Goal: Information Seeking & Learning: Learn about a topic

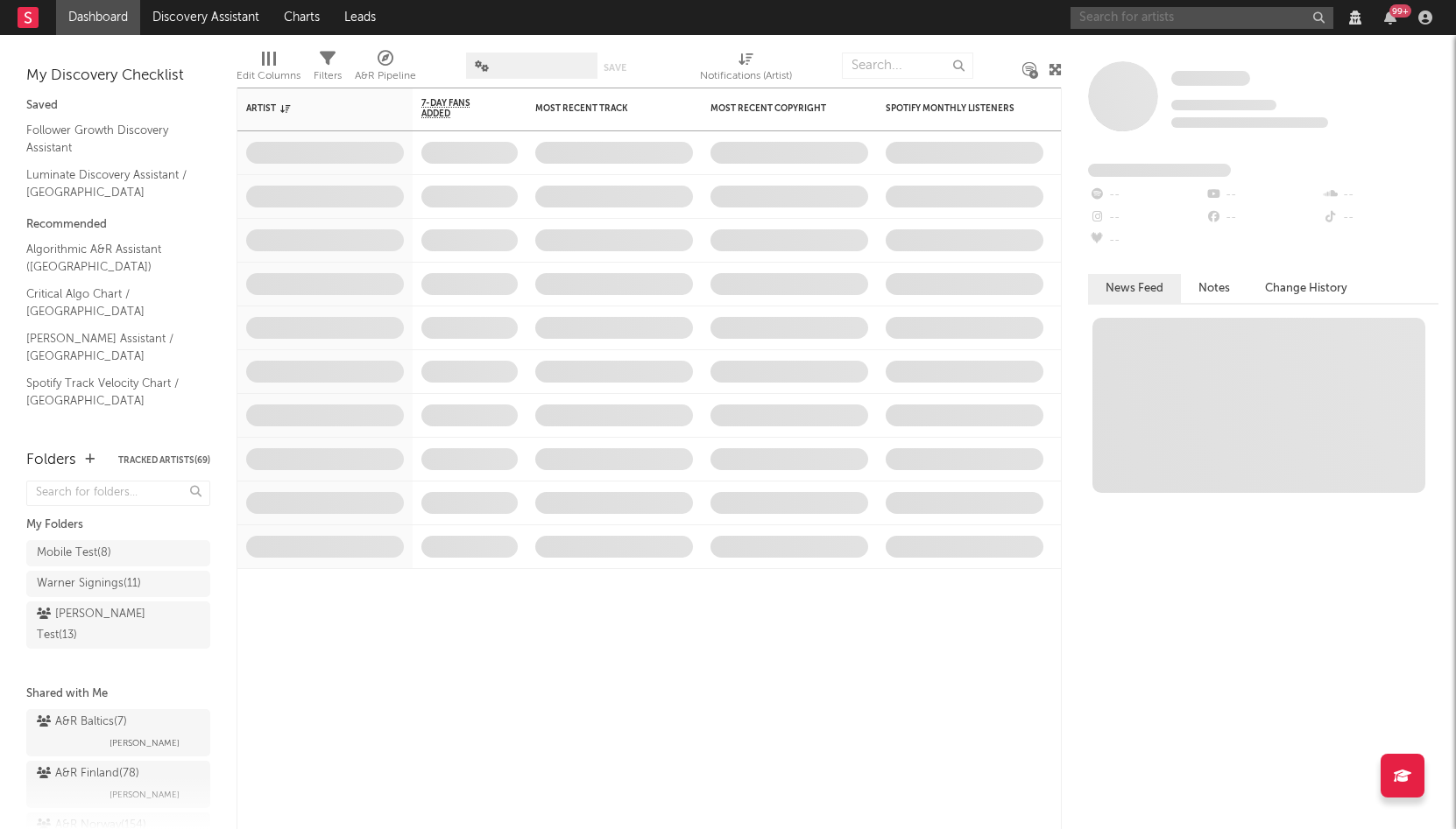
click at [1144, 17] on input "text" at bounding box center [1201, 17] width 262 height 22
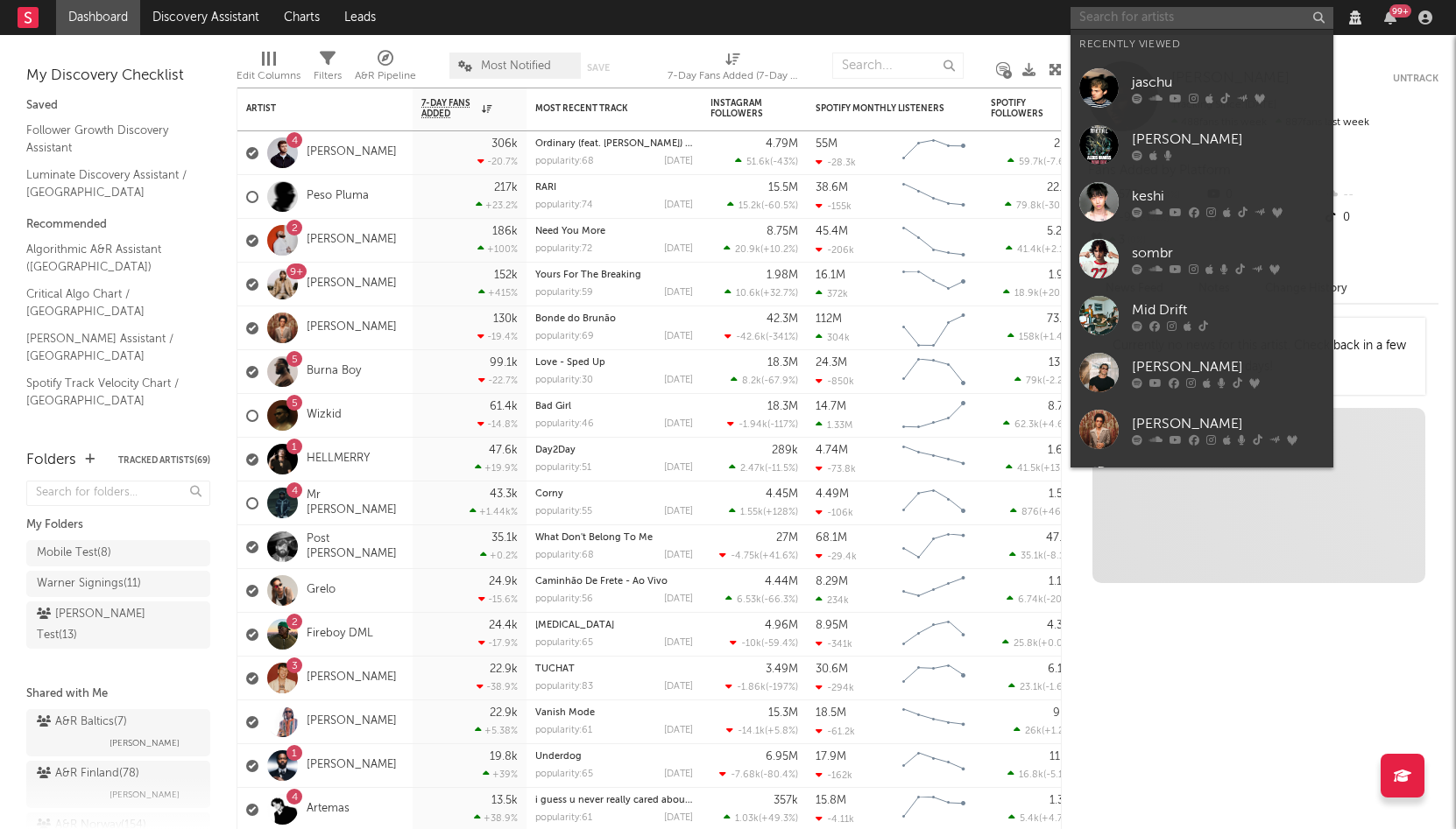
paste input "[PERSON_NAME]"
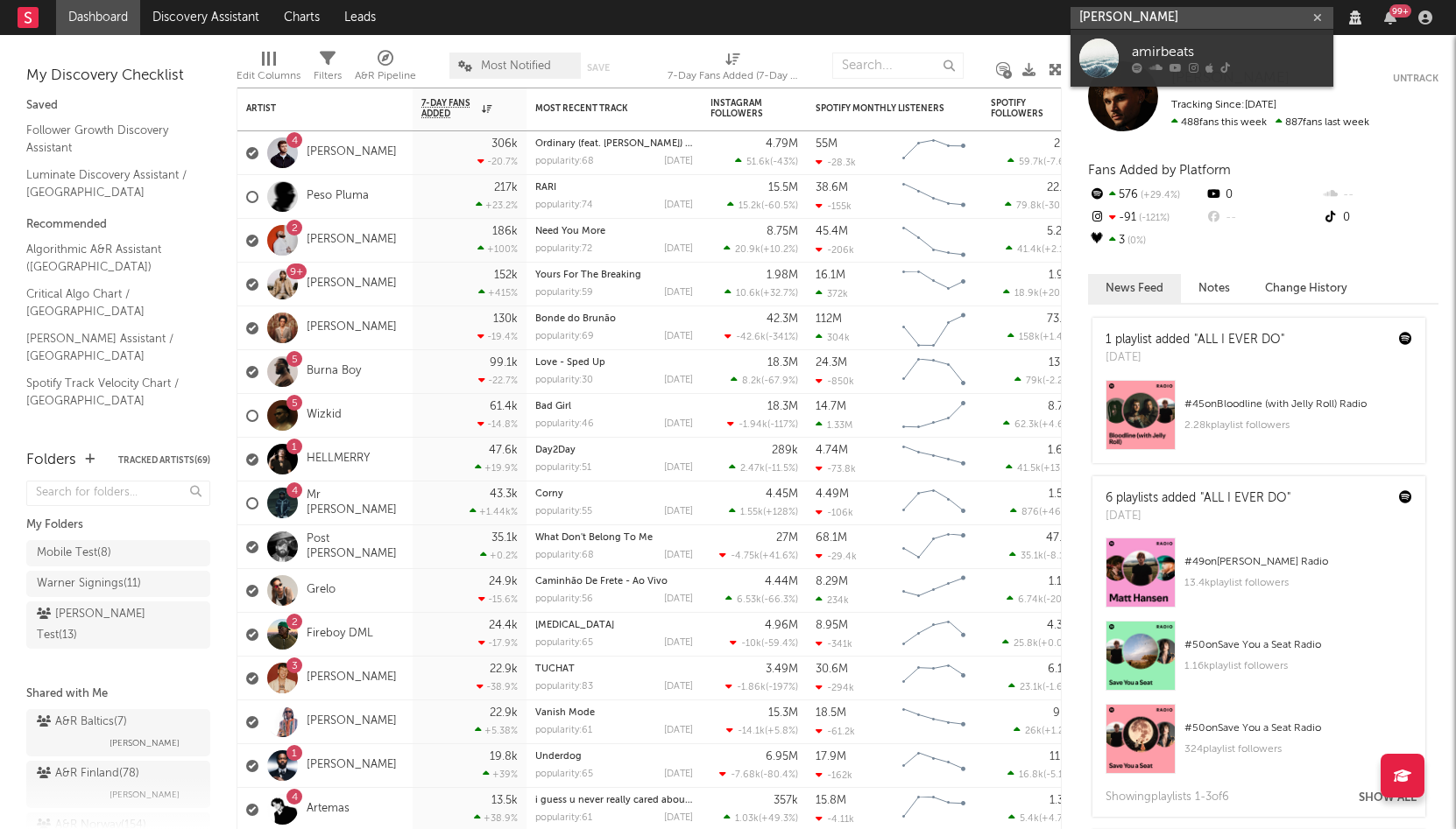
click at [1173, 23] on input "[PERSON_NAME]" at bounding box center [1201, 17] width 262 height 22
type input "[PERSON_NAME]"
click at [1159, 44] on div "amirbeats" at bounding box center [1228, 52] width 193 height 21
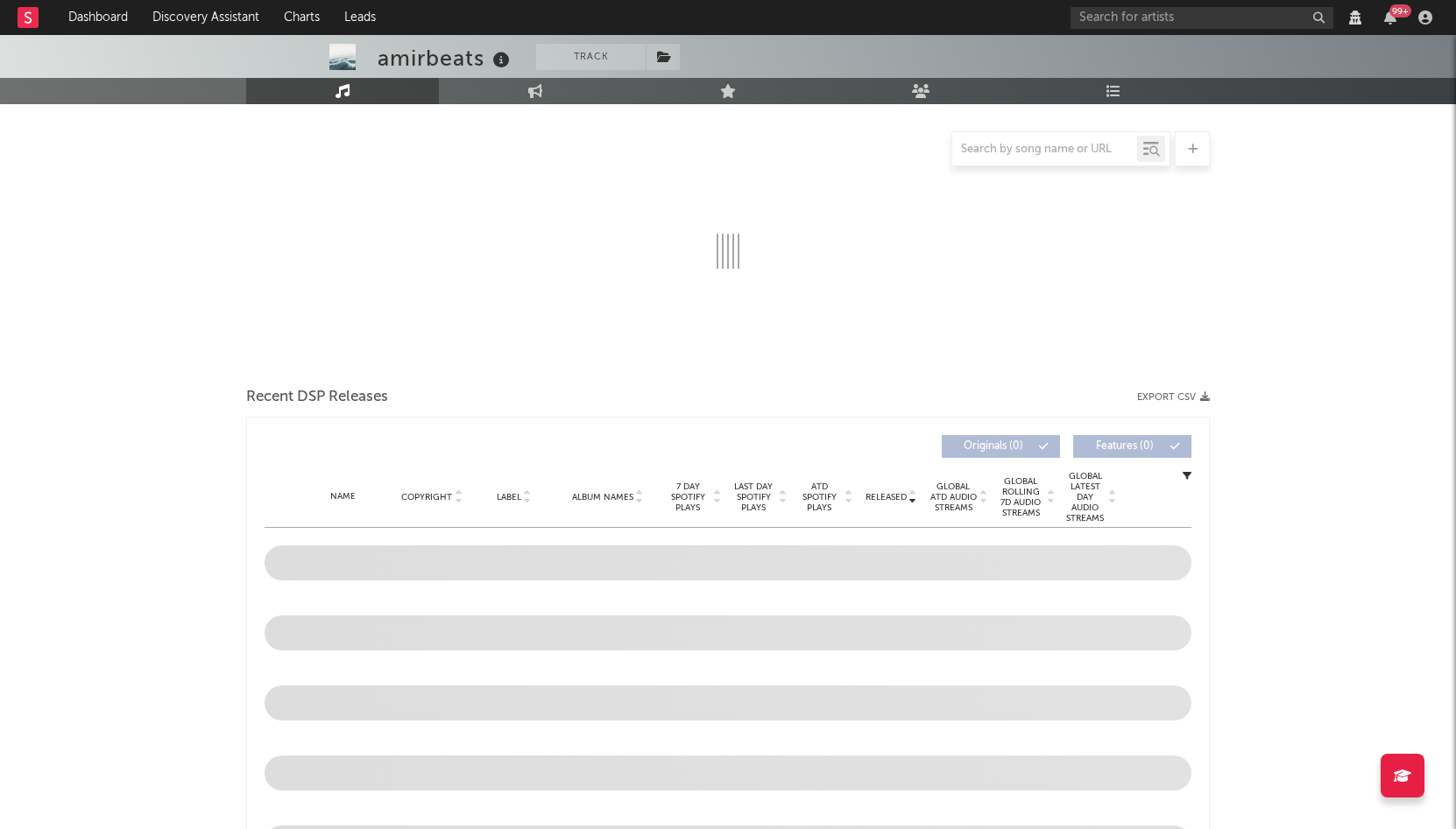
scroll to position [213, 0]
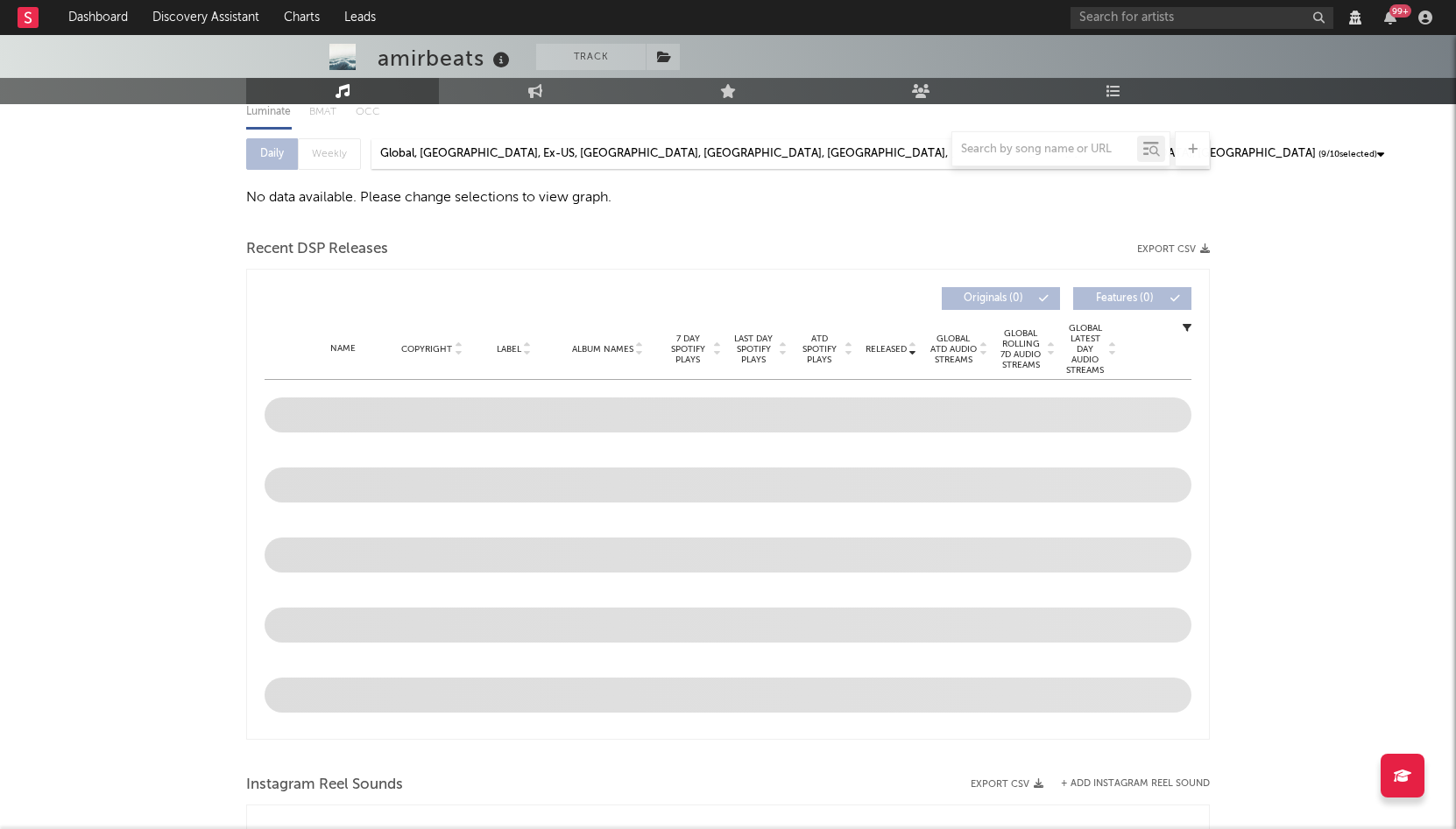
select select "View all"
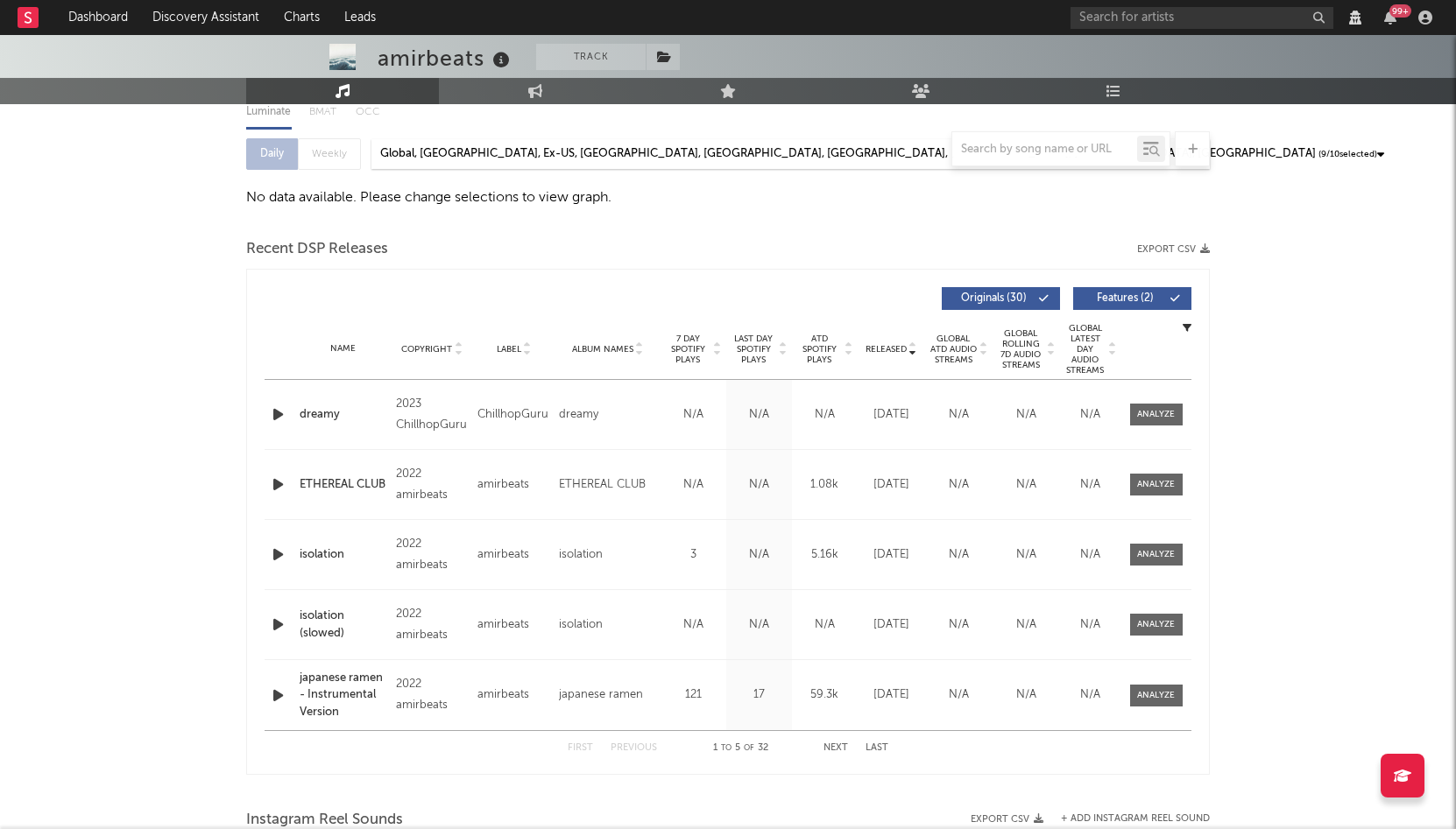
select select "View all"
click at [886, 351] on span "Released" at bounding box center [886, 348] width 41 height 10
select select "View all"
click at [886, 351] on span "Released" at bounding box center [886, 348] width 41 height 10
select select "View all"
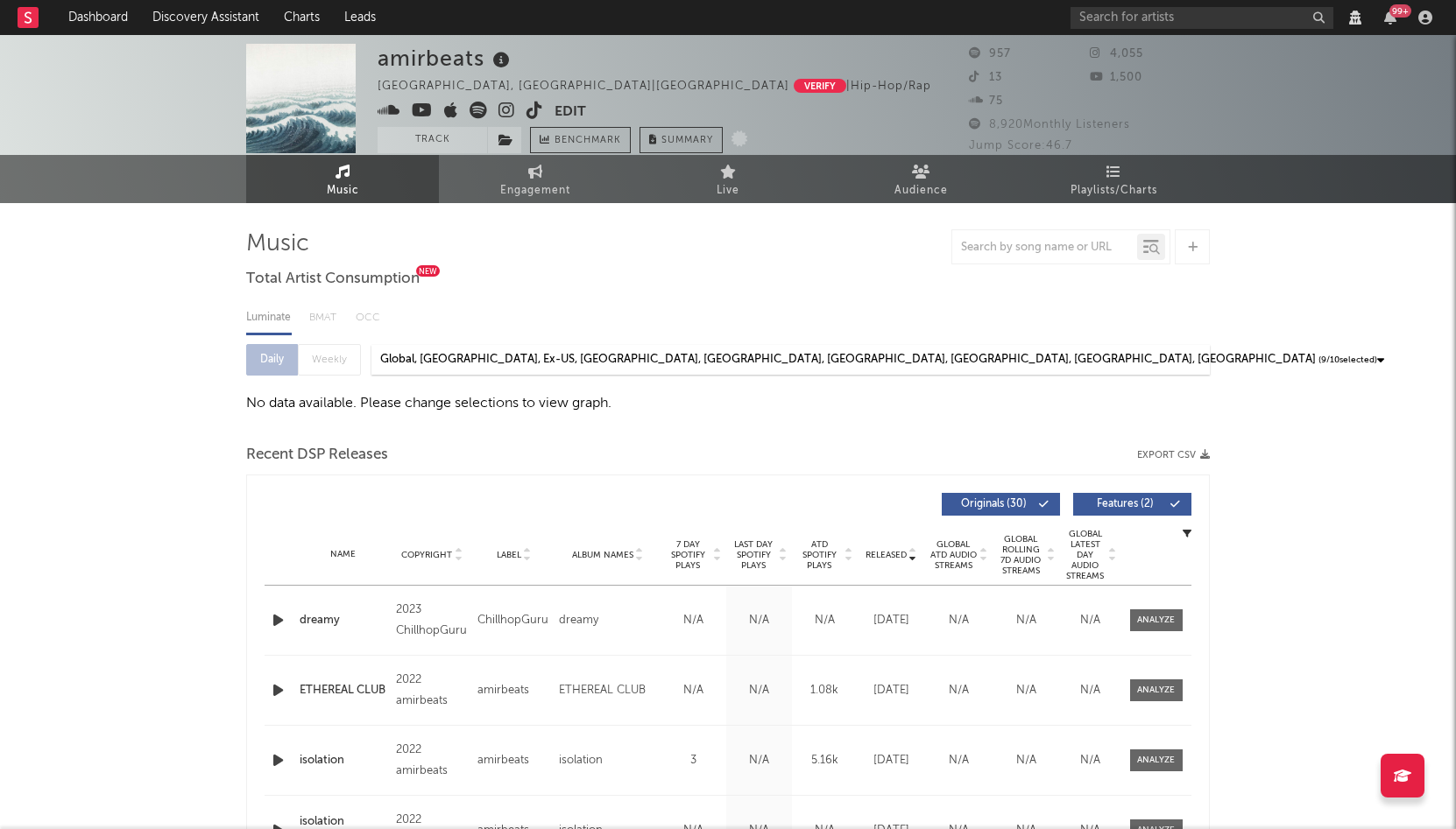
scroll to position [0, 0]
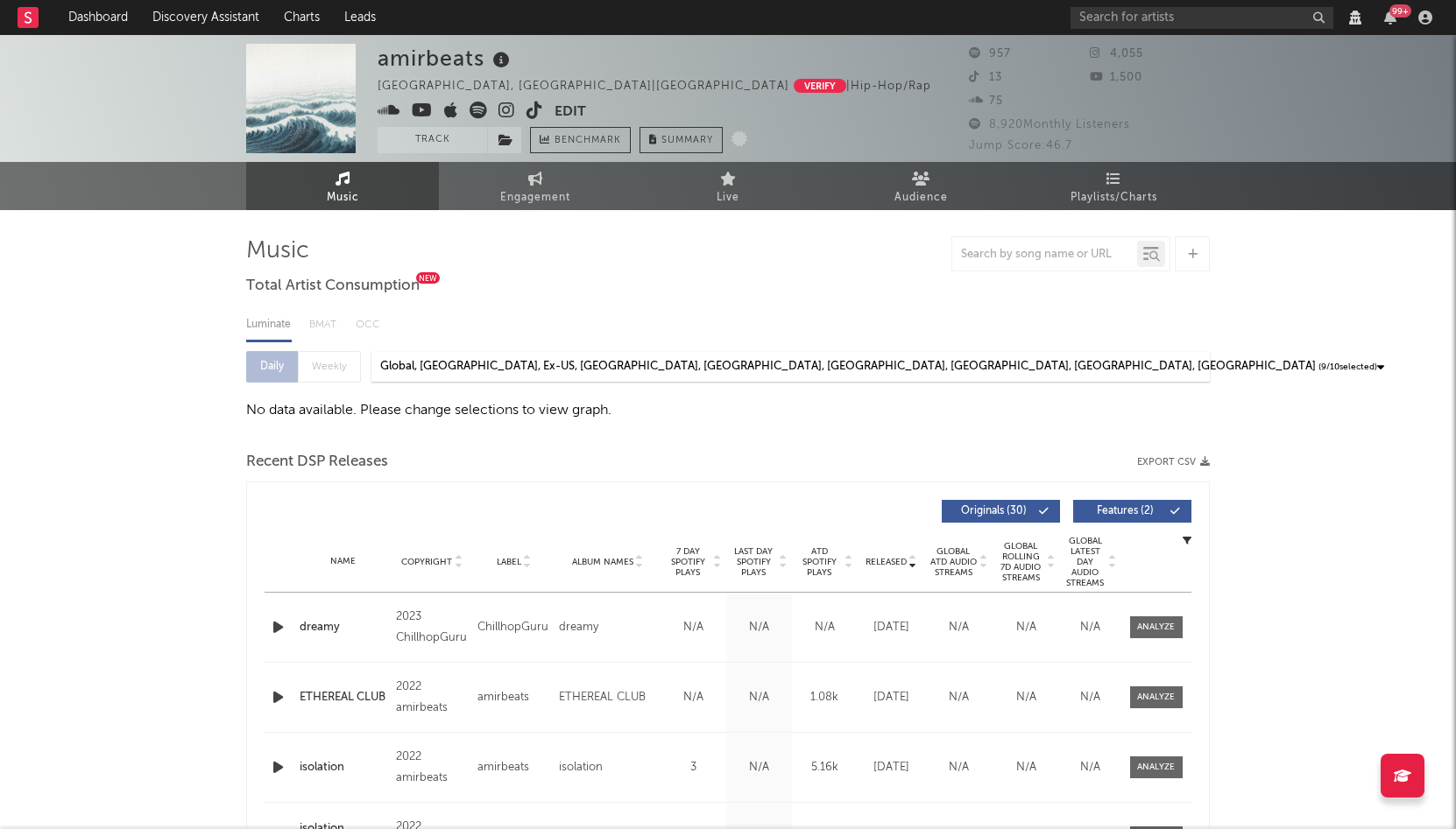
click at [1103, 29] on div "99 +" at bounding box center [1254, 17] width 368 height 35
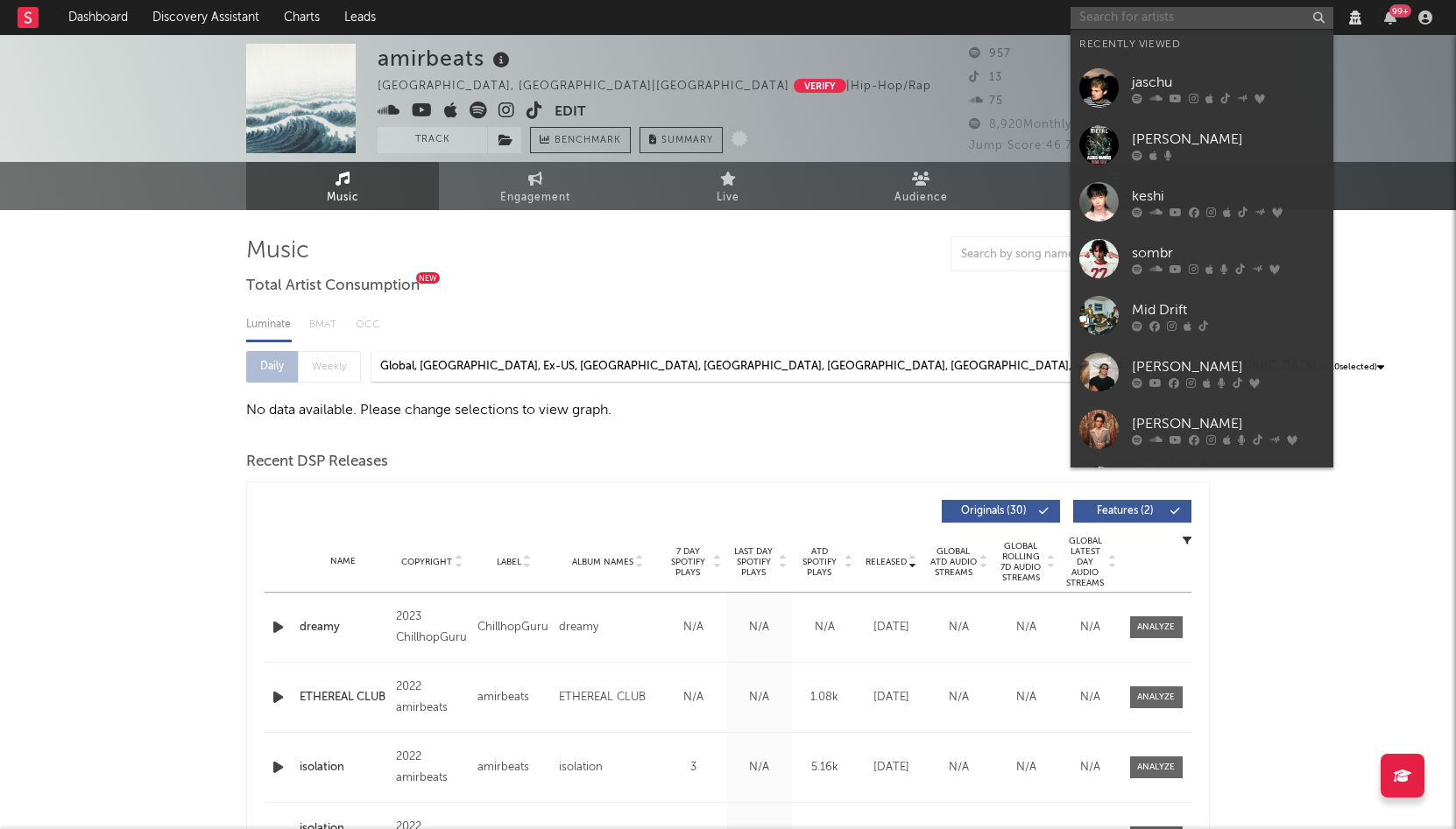
click at [1105, 22] on input "text" at bounding box center [1201, 17] width 262 height 22
paste input "[PERSON_NAME]"
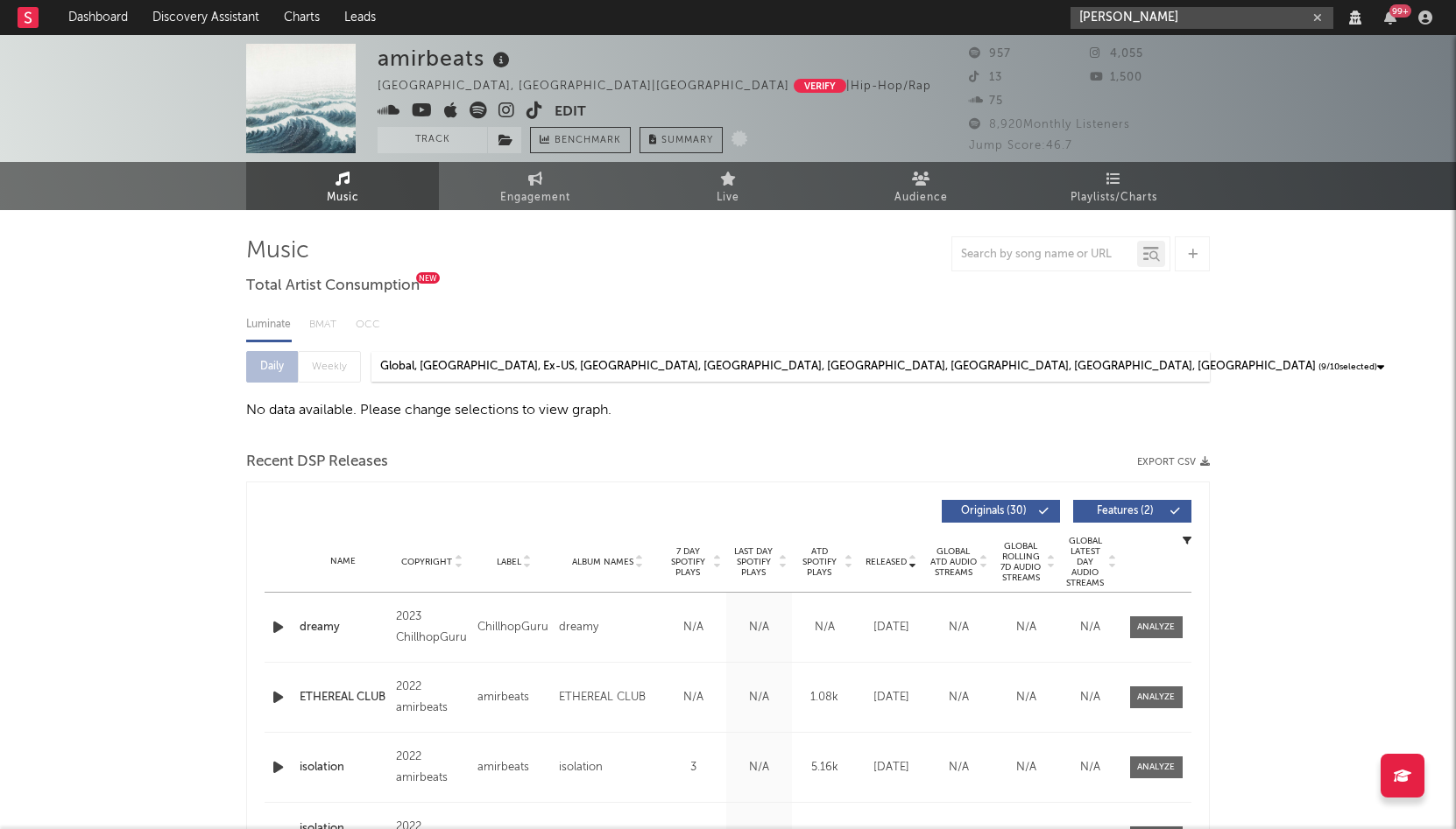
type input "[PERSON_NAME]"
click at [1122, 18] on input "[PERSON_NAME]" at bounding box center [1201, 17] width 262 height 22
